Goal: Information Seeking & Learning: Learn about a topic

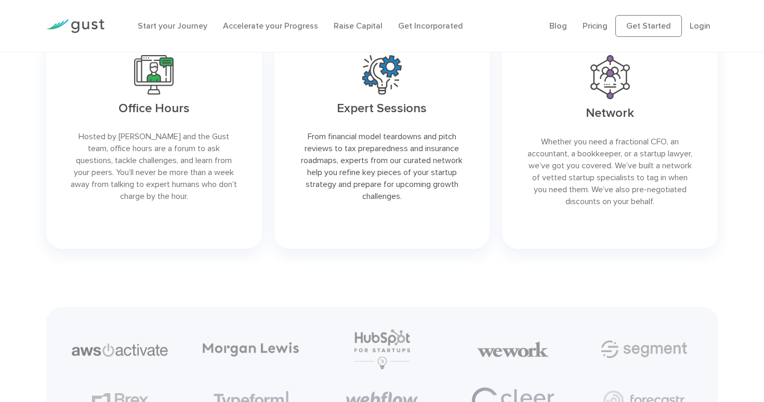
scroll to position [2144, 0]
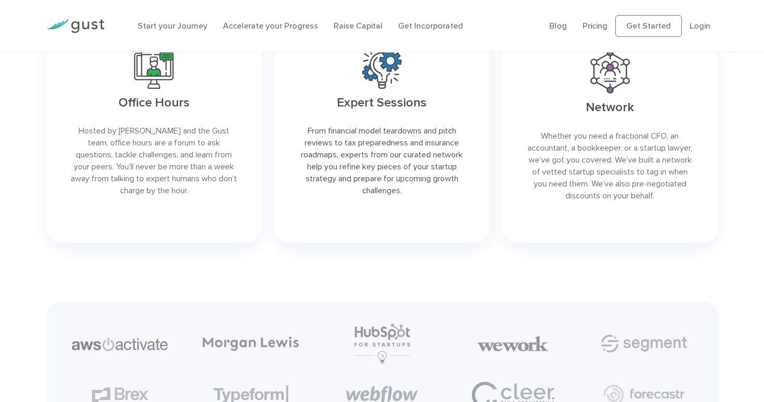
click at [149, 96] on link at bounding box center [154, 136] width 216 height 215
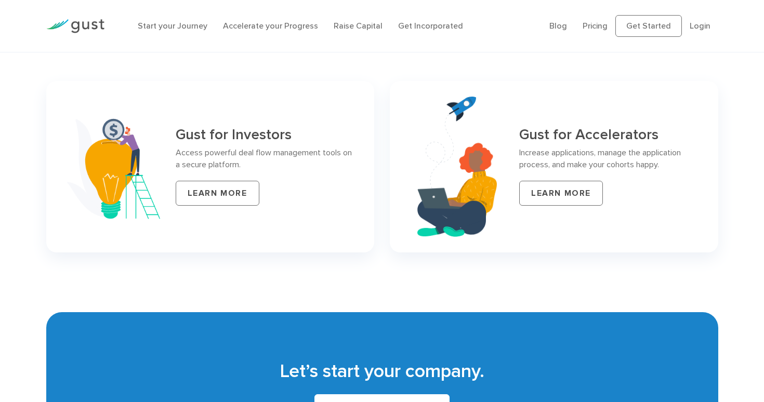
scroll to position [4227, 0]
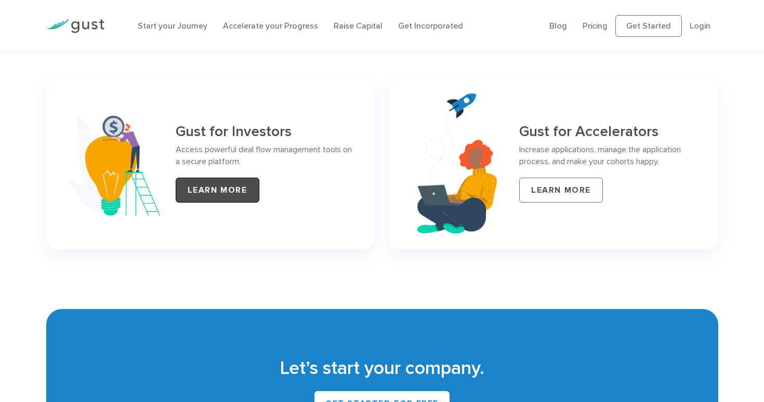
click at [208, 178] on link "LEARN MORE" at bounding box center [218, 190] width 84 height 25
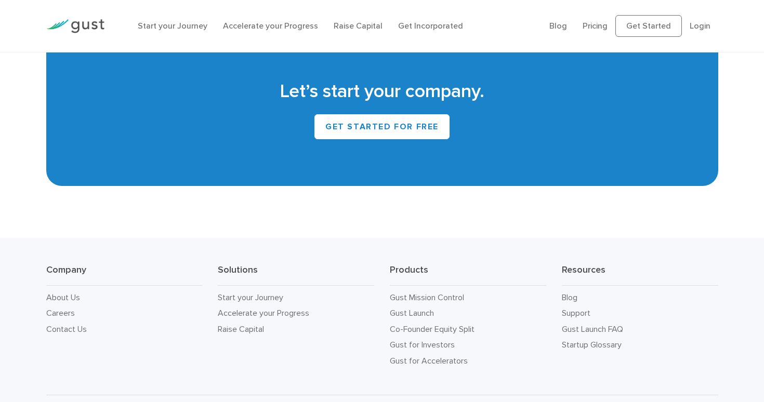
scroll to position [4505, 0]
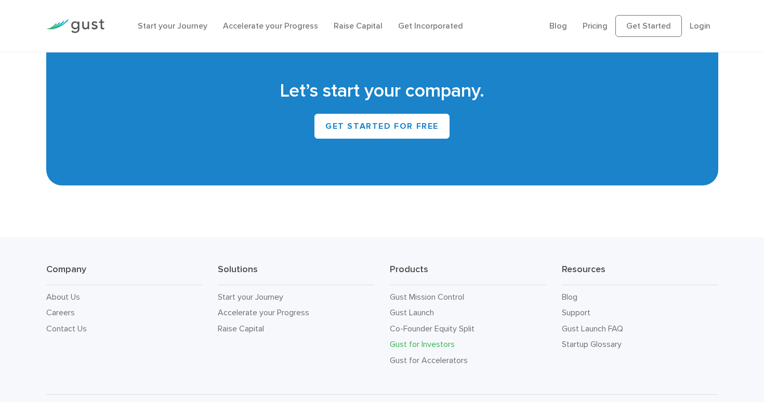
click at [424, 339] on link "Gust for Investors" at bounding box center [422, 344] width 65 height 10
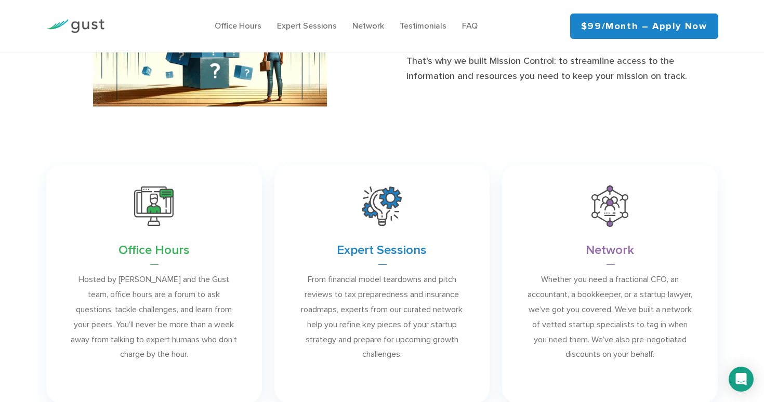
scroll to position [627, 0]
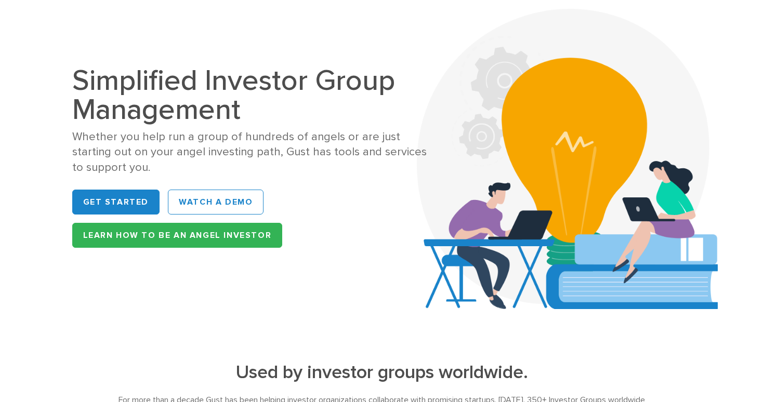
scroll to position [90, 0]
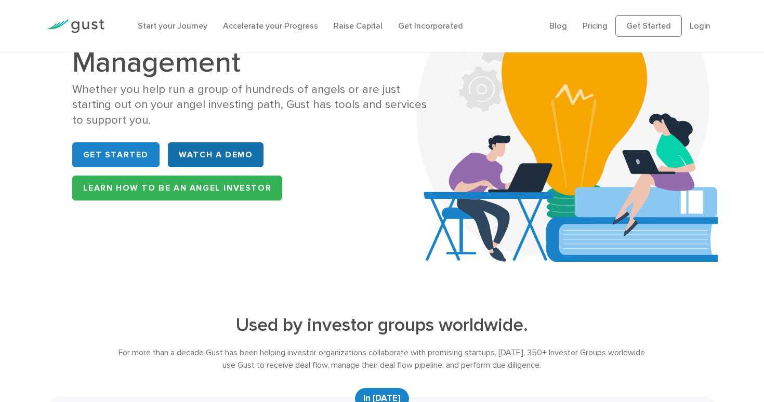
click at [237, 150] on link "WATCH A DEMO" at bounding box center [216, 154] width 96 height 25
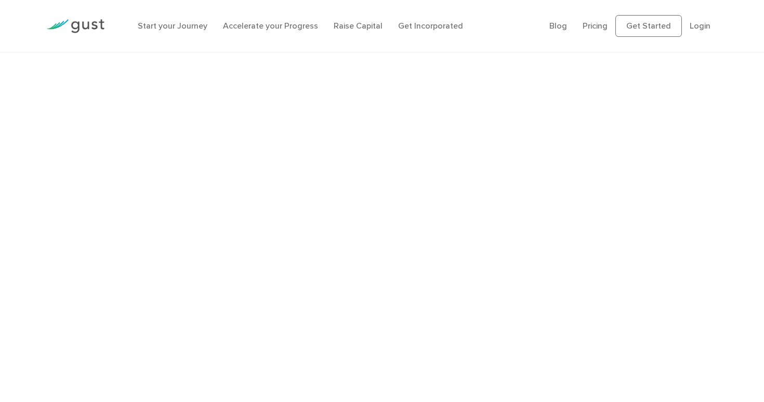
scroll to position [2086, 0]
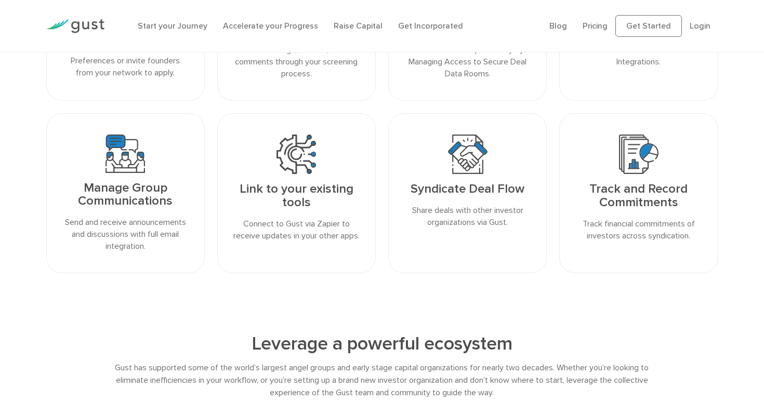
scroll to position [1083, 0]
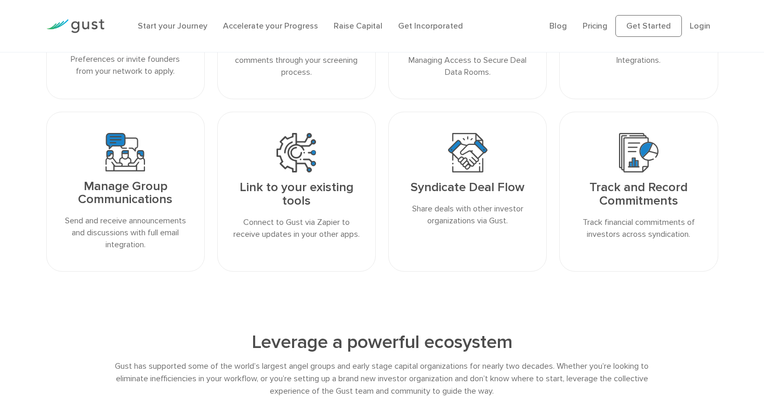
click at [110, 221] on p "Send and receive announcements and discussions with full email integration." at bounding box center [125, 233] width 126 height 36
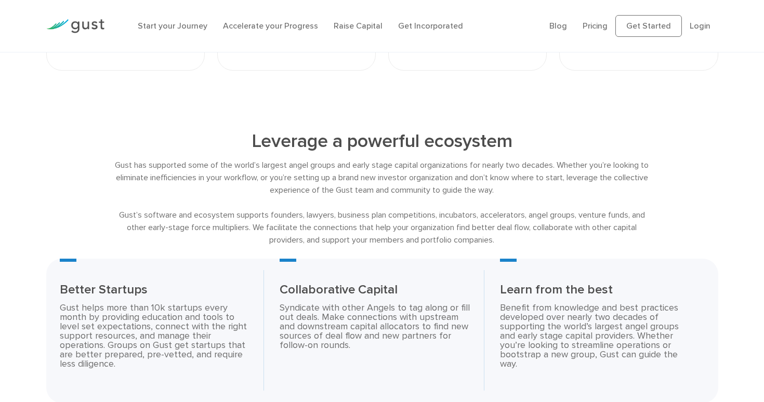
scroll to position [685, 0]
